Goal: Task Accomplishment & Management: Use online tool/utility

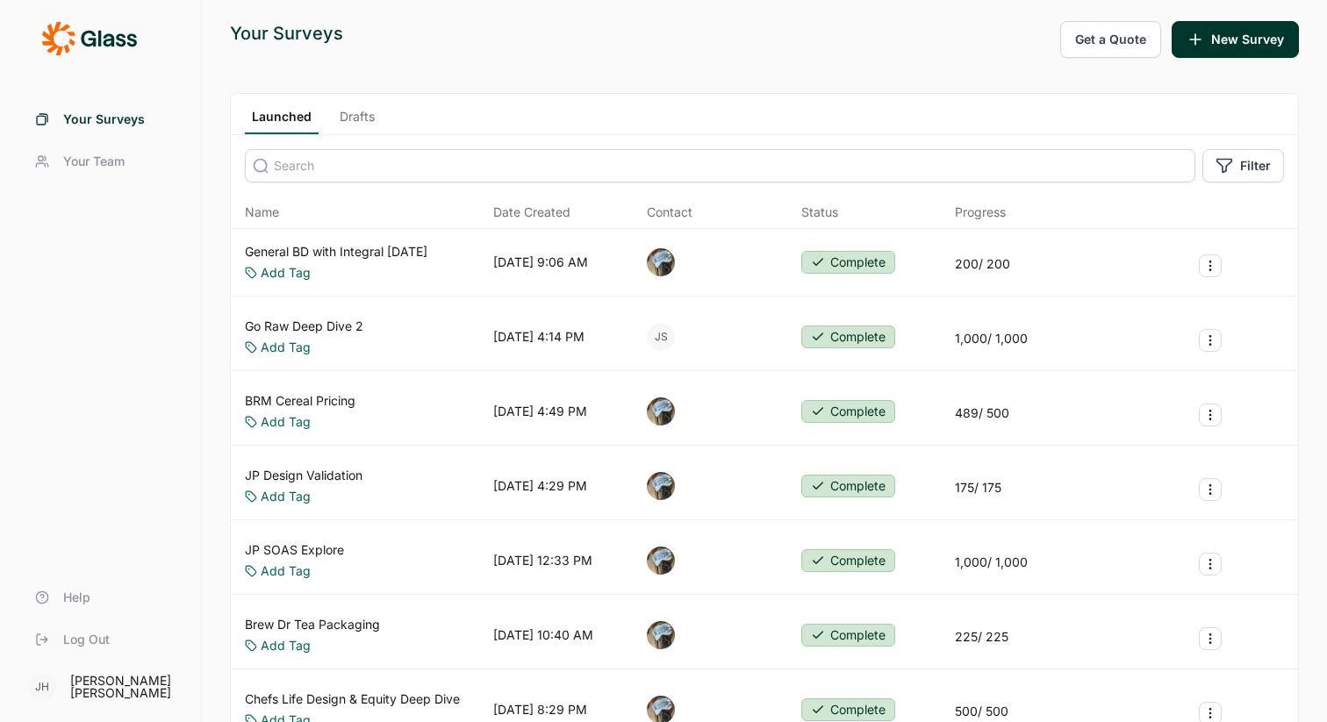
click at [311, 330] on link "Go Raw Deep Dive 2" at bounding box center [304, 327] width 119 height 18
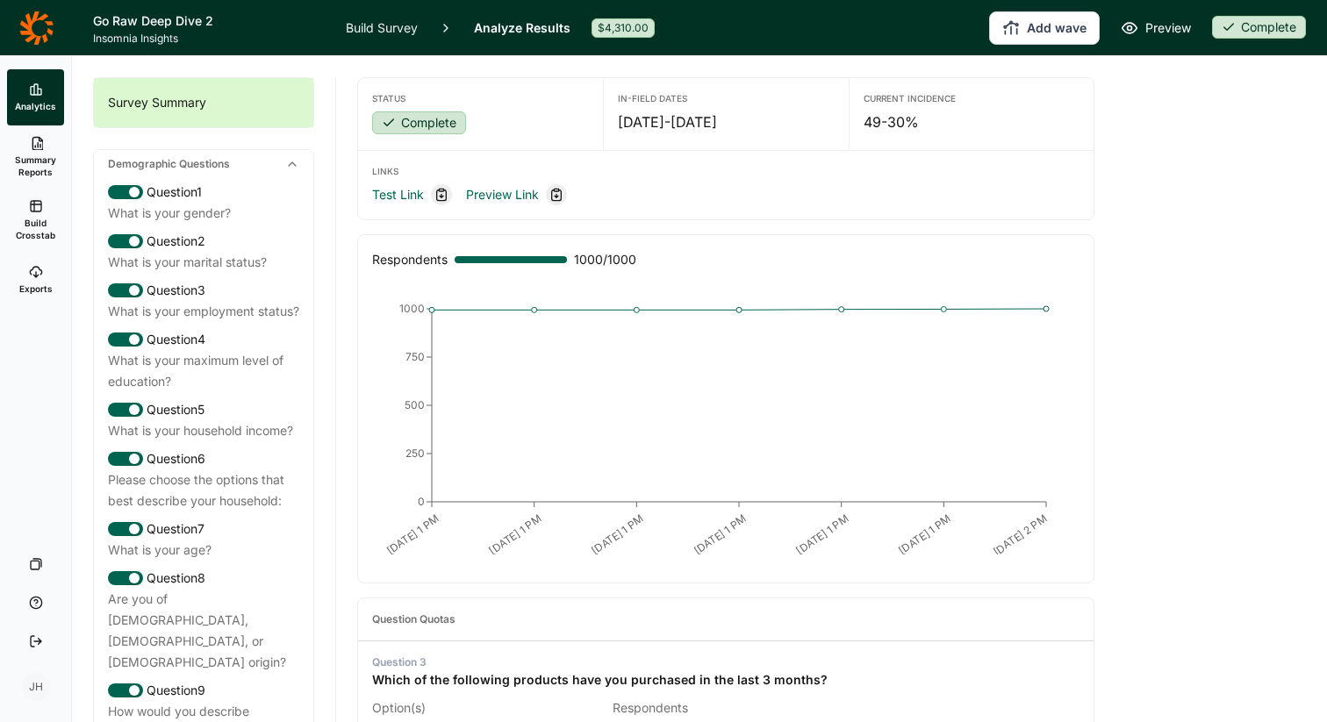
click at [34, 281] on link "Exports" at bounding box center [35, 280] width 57 height 56
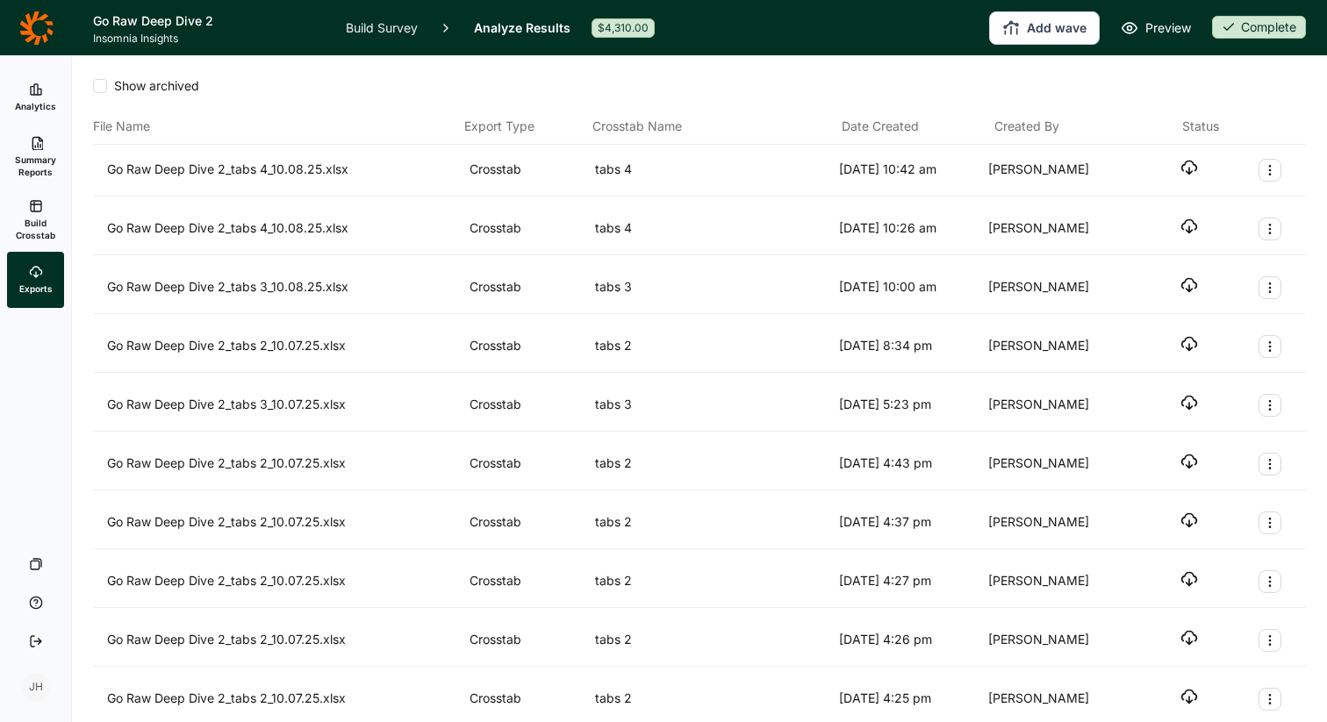
click at [1191, 168] on icon "button" at bounding box center [1190, 168] width 18 height 18
